Goal: Check status: Check status

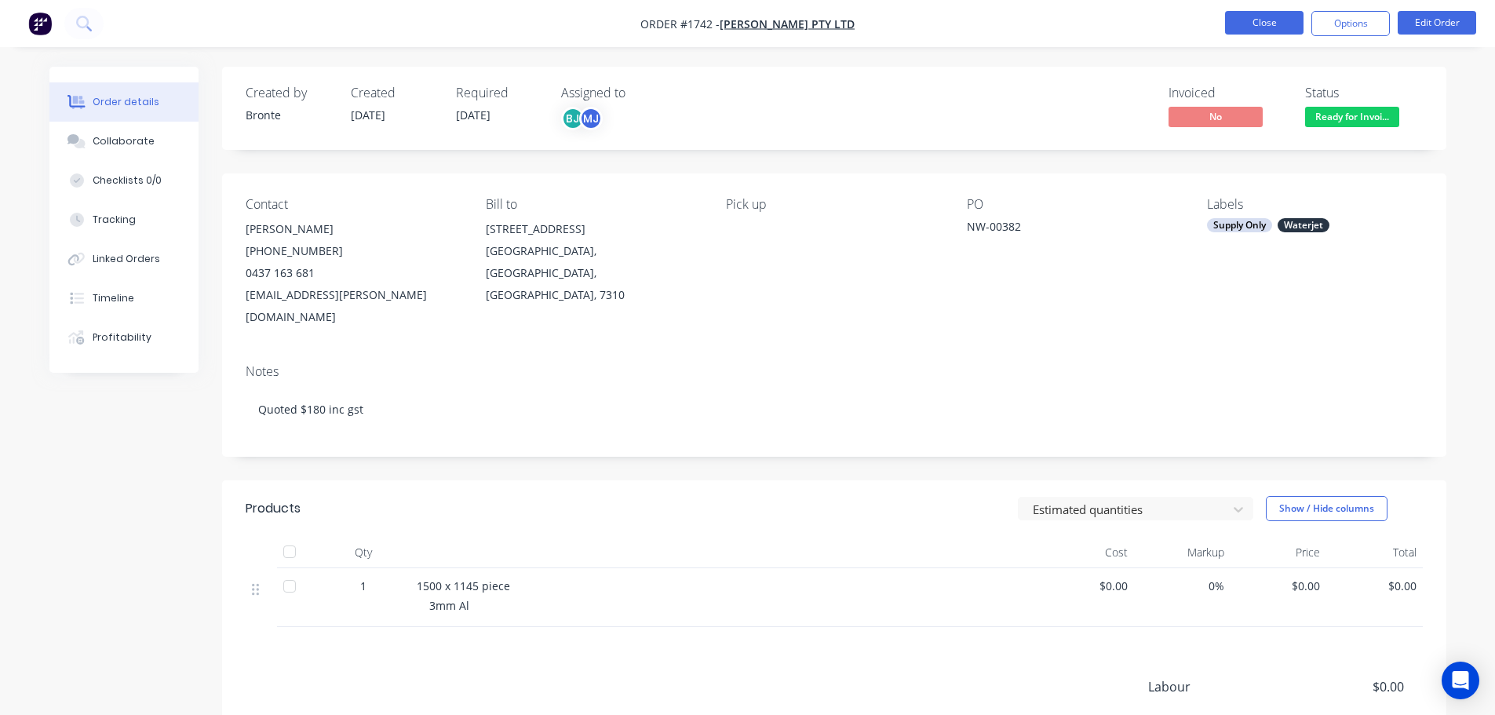
click at [1265, 24] on button "Close" at bounding box center [1264, 23] width 78 height 24
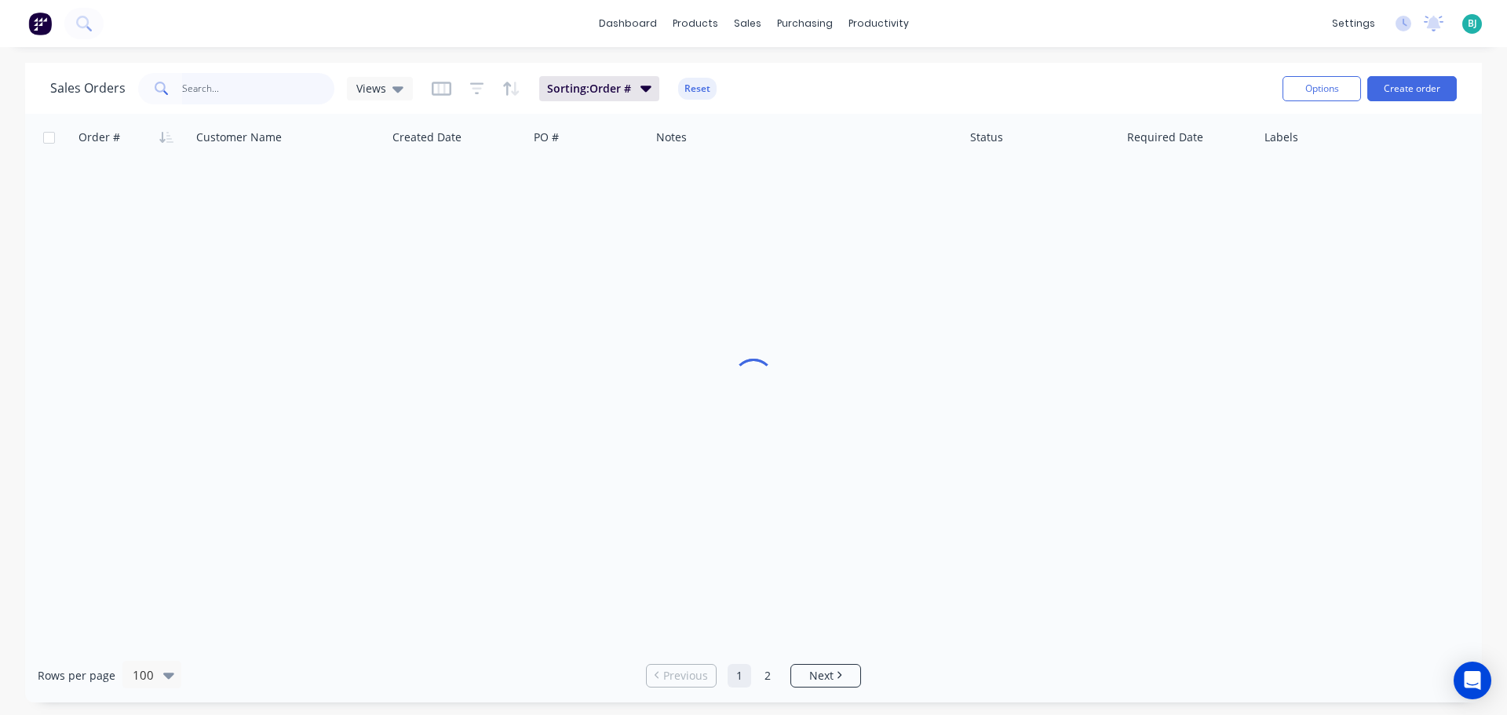
click at [271, 92] on input "text" at bounding box center [258, 88] width 153 height 31
click at [215, 88] on input "04560000907" at bounding box center [258, 88] width 153 height 31
type input "0456000907"
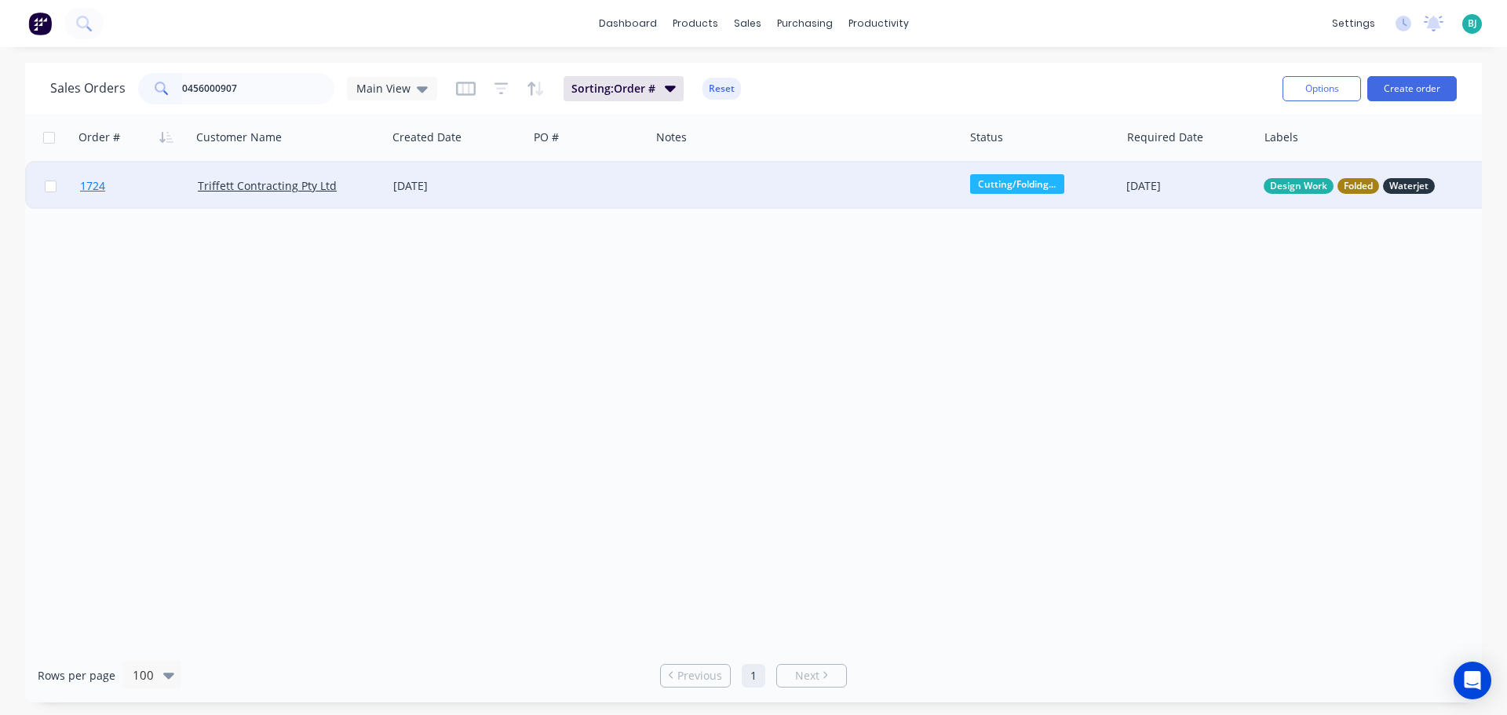
click at [150, 195] on link "1724" at bounding box center [139, 185] width 118 height 47
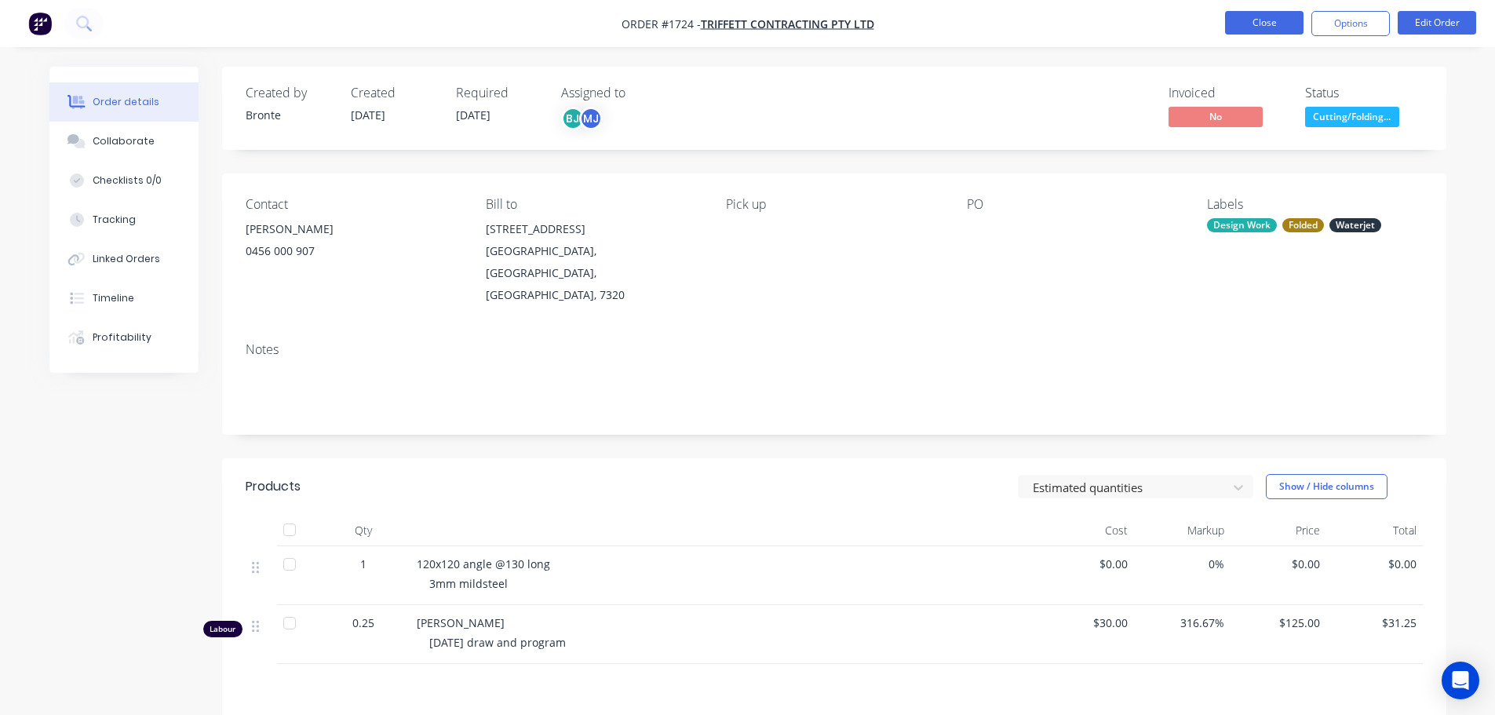
click at [1257, 20] on button "Close" at bounding box center [1264, 23] width 78 height 24
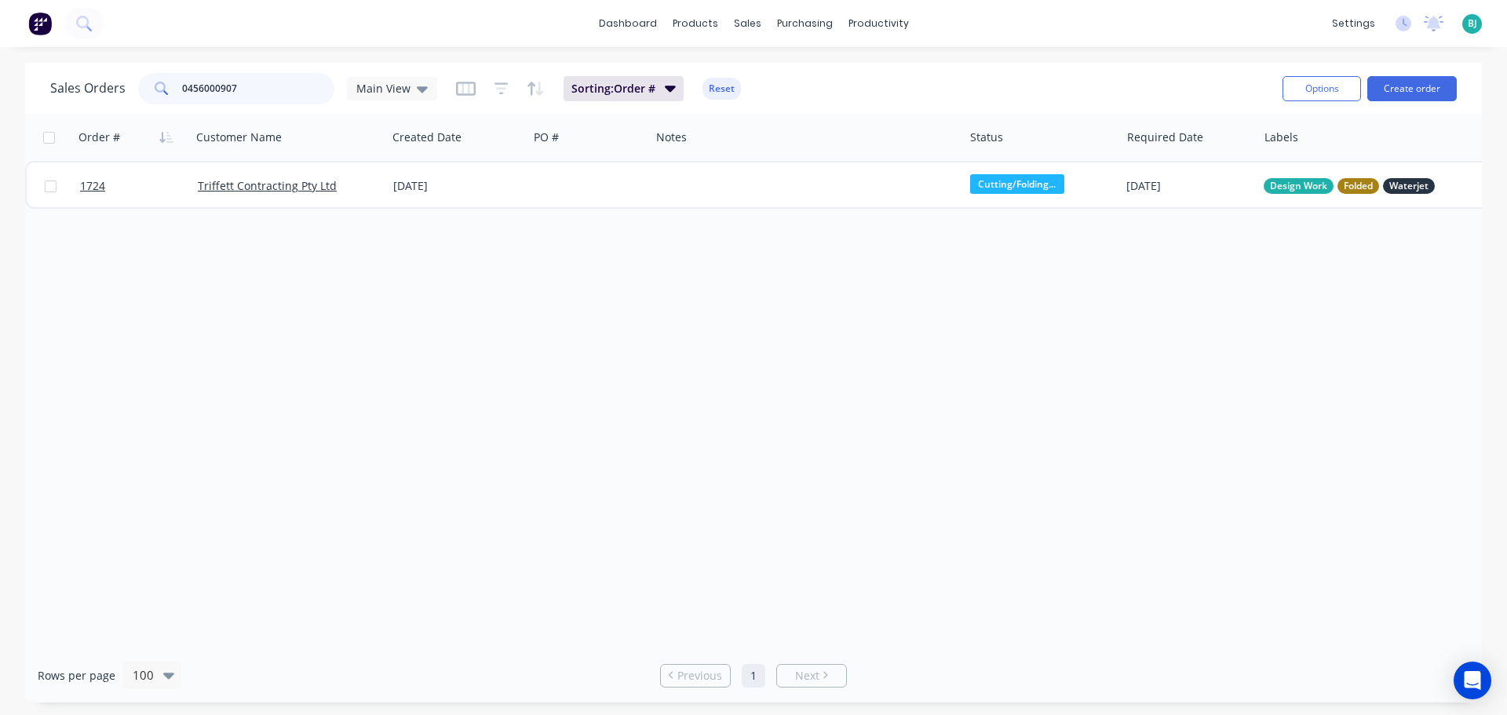
drag, startPoint x: 297, startPoint y: 86, endPoint x: 159, endPoint y: 86, distance: 138.9
click at [159, 86] on div "0456000907" at bounding box center [236, 88] width 196 height 31
